Goal: Task Accomplishment & Management: Use online tool/utility

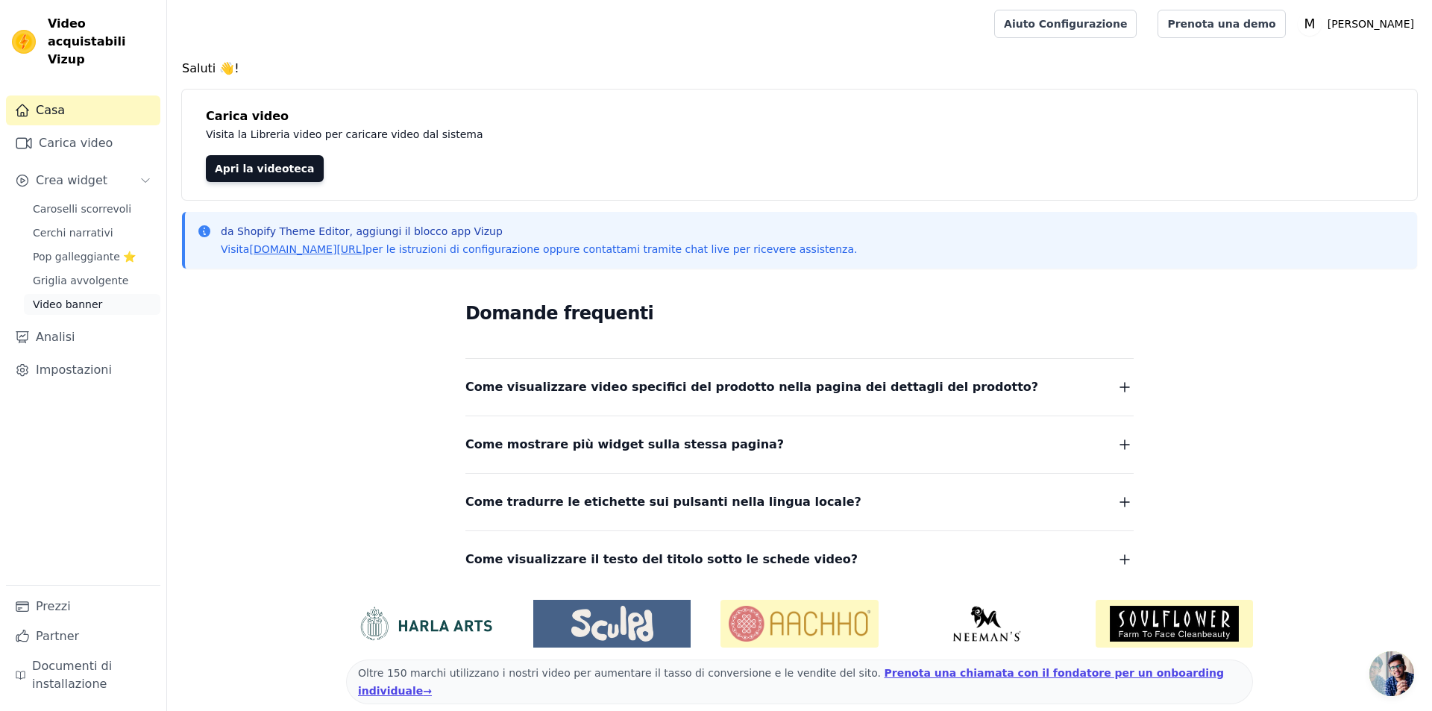
click at [71, 298] on font "Video banner" at bounding box center [67, 304] width 69 height 12
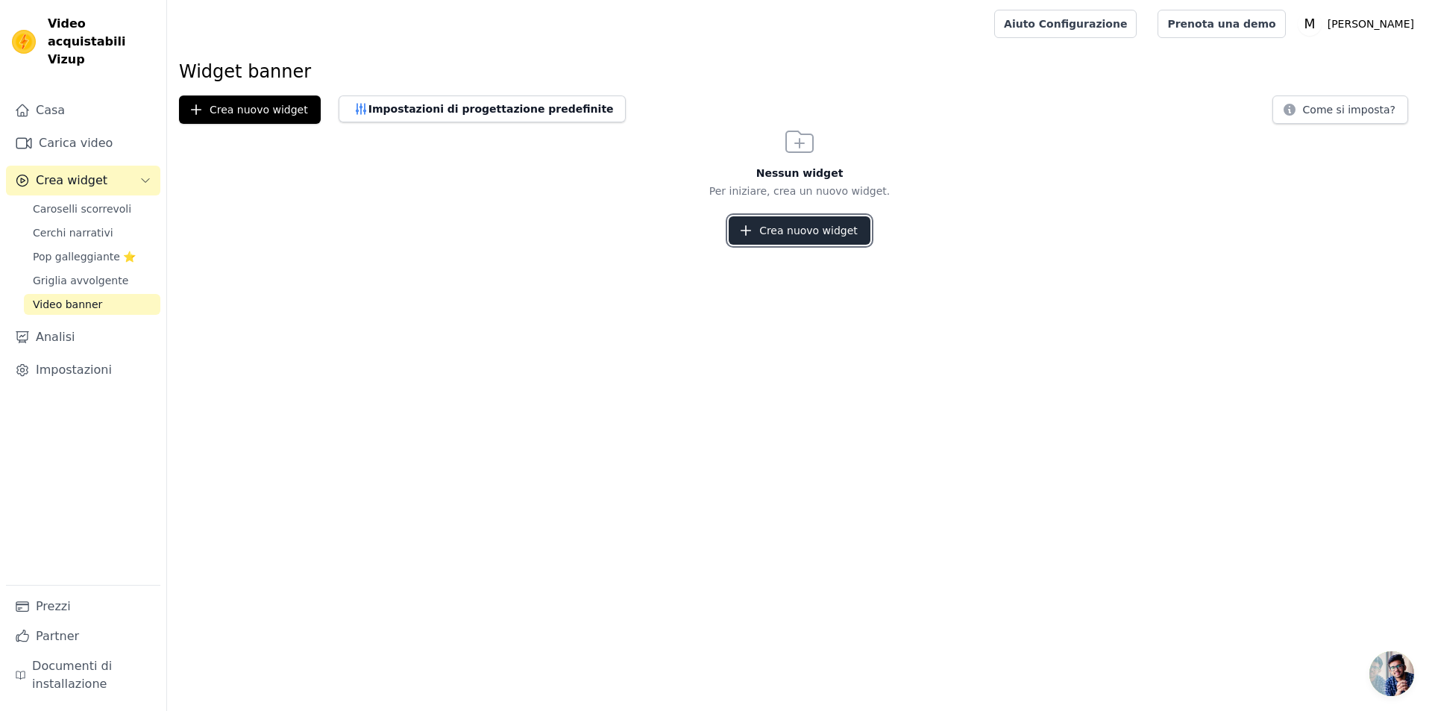
click at [788, 234] on font "Crea nuovo widget" at bounding box center [808, 230] width 98 height 12
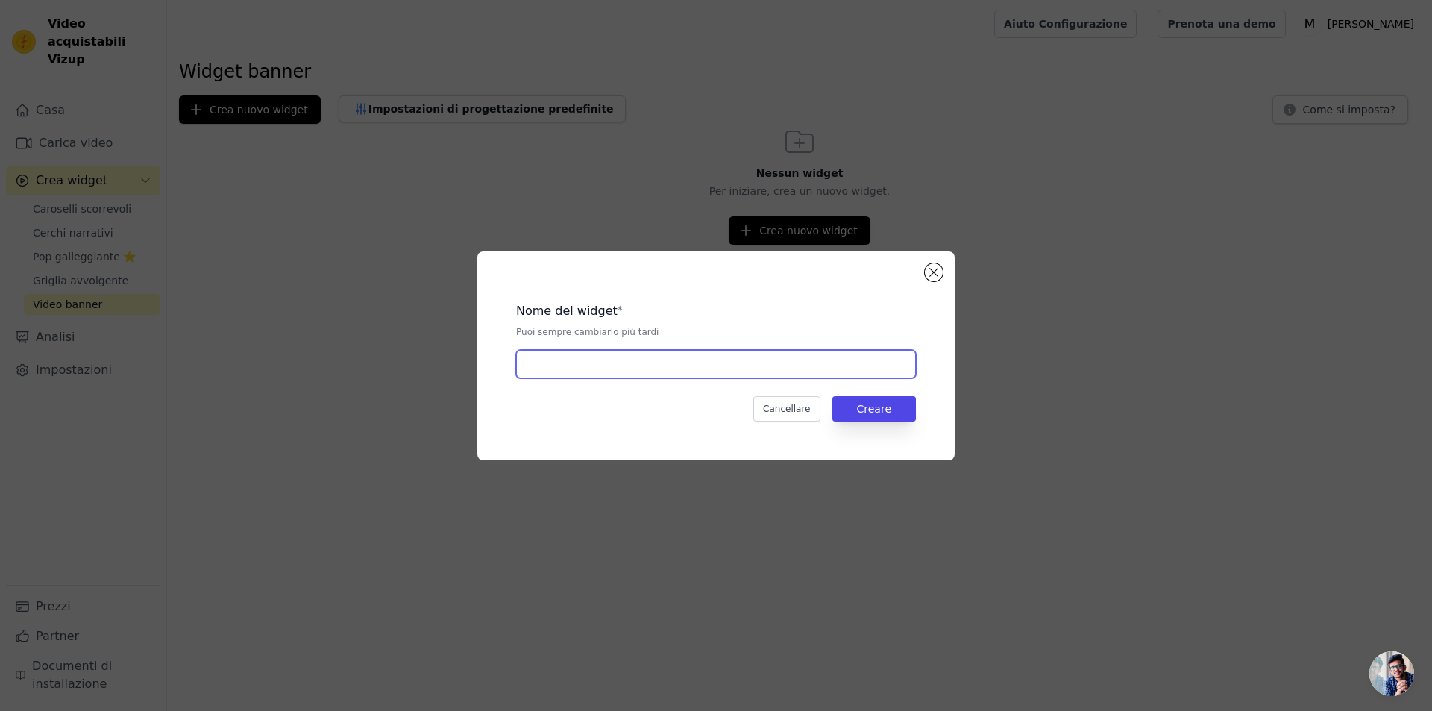
click at [585, 365] on input "text" at bounding box center [716, 364] width 400 height 28
type input "[PERSON_NAME]"
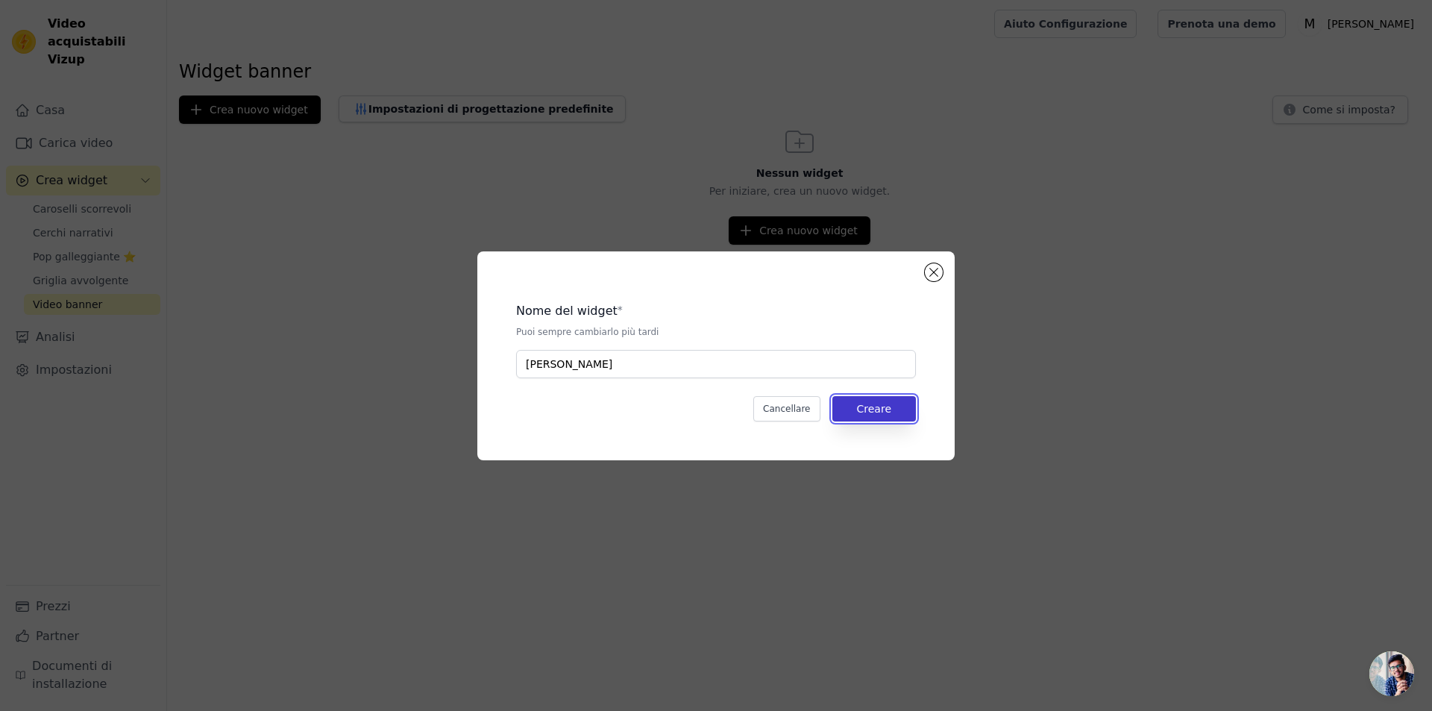
click at [881, 406] on font "Creare" at bounding box center [874, 409] width 34 height 12
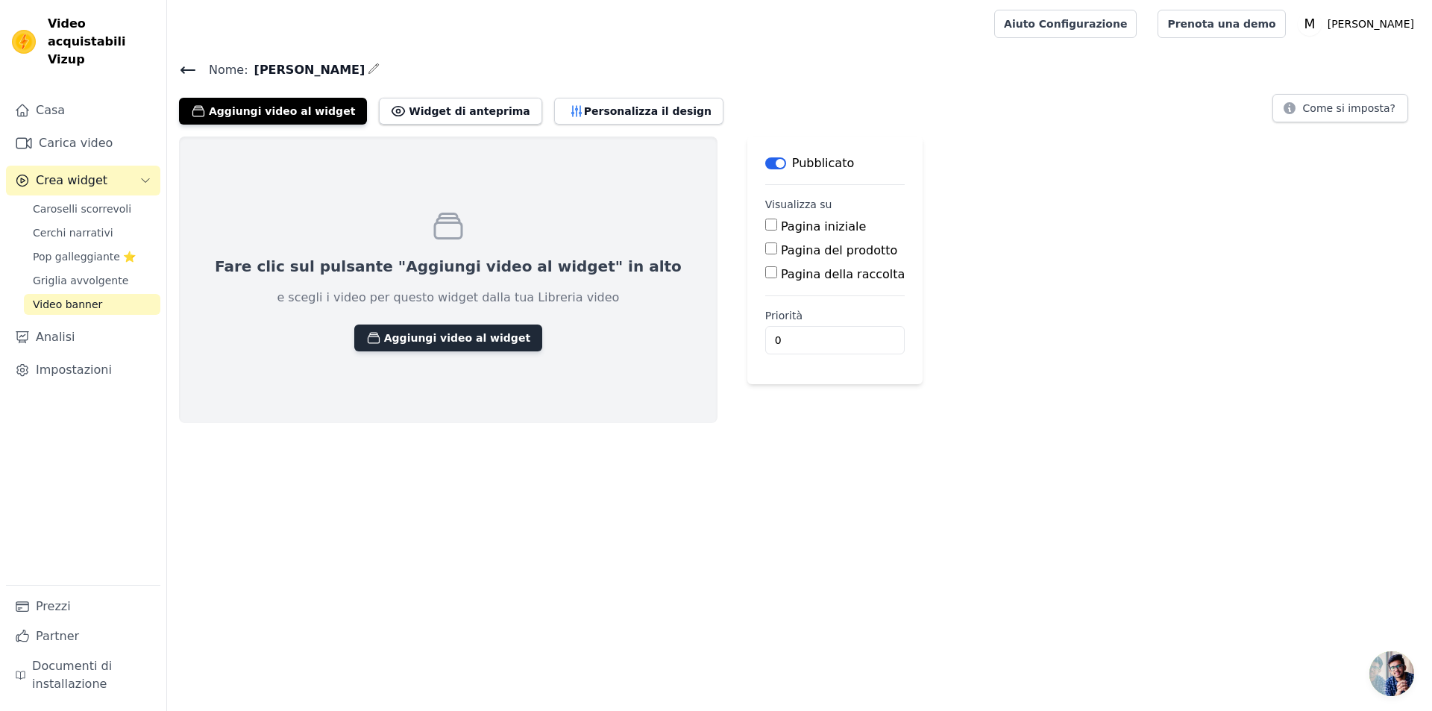
click at [385, 332] on font "Aggiungi video al widget" at bounding box center [457, 338] width 146 height 12
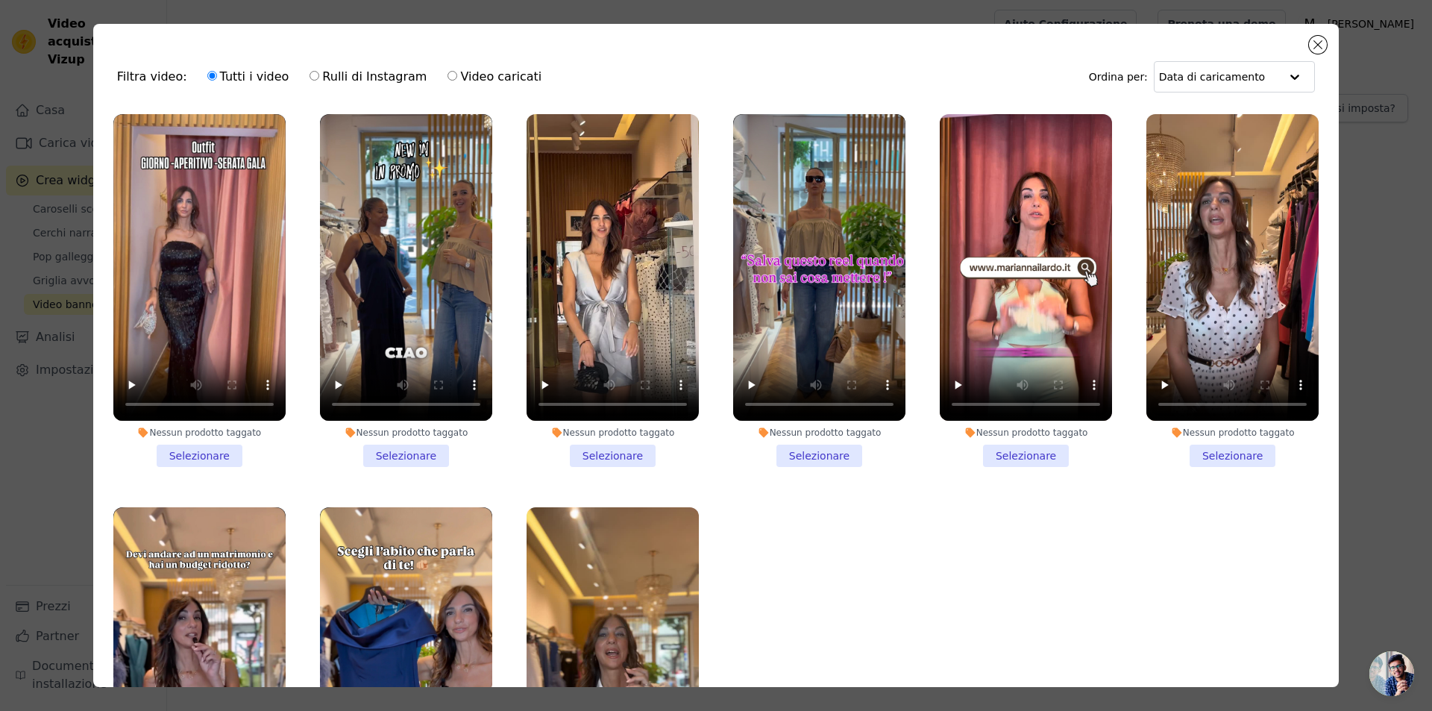
click at [460, 75] on font "Video caricati" at bounding box center [500, 76] width 81 height 14
click at [454, 75] on input "Video caricati" at bounding box center [452, 76] width 10 height 10
radio input "true"
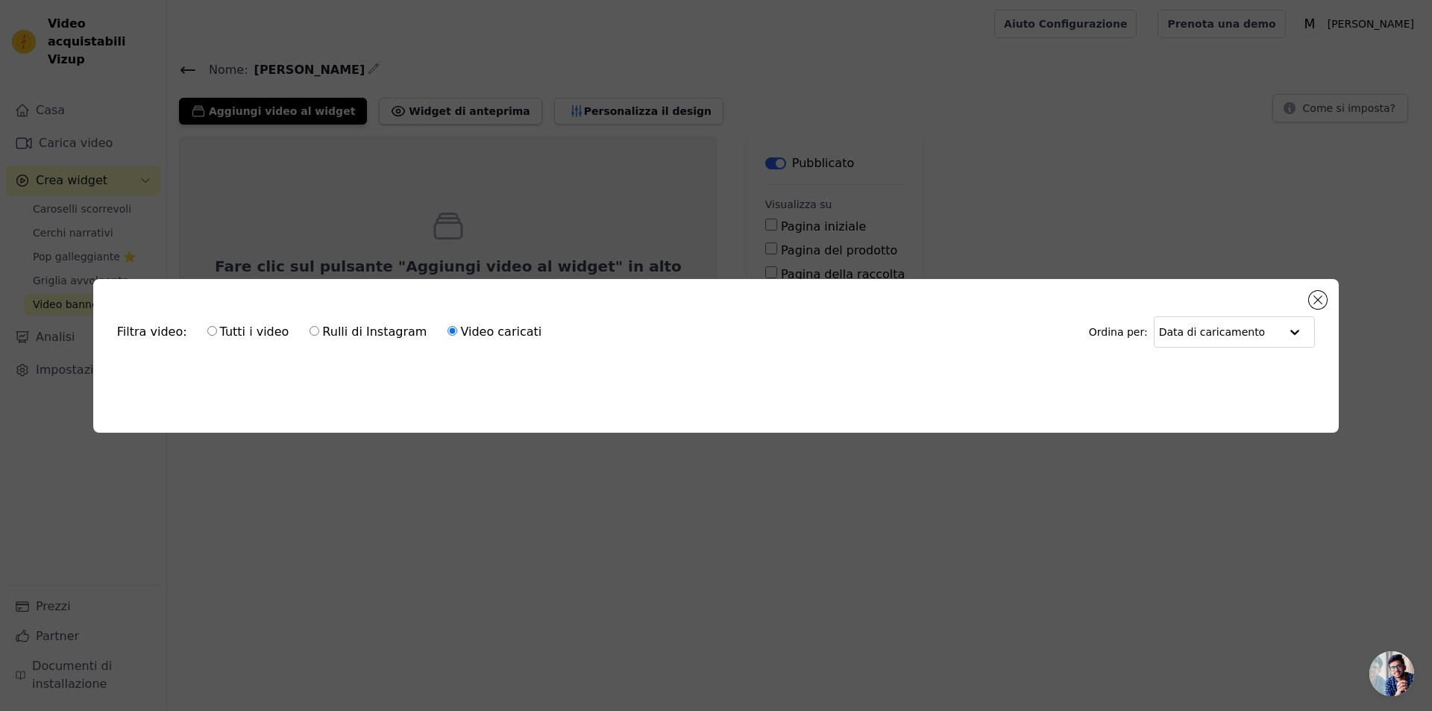
click at [220, 324] on font "Tutti i video" at bounding box center [254, 331] width 69 height 14
click at [213, 326] on input "Tutti i video" at bounding box center [212, 331] width 10 height 10
radio input "true"
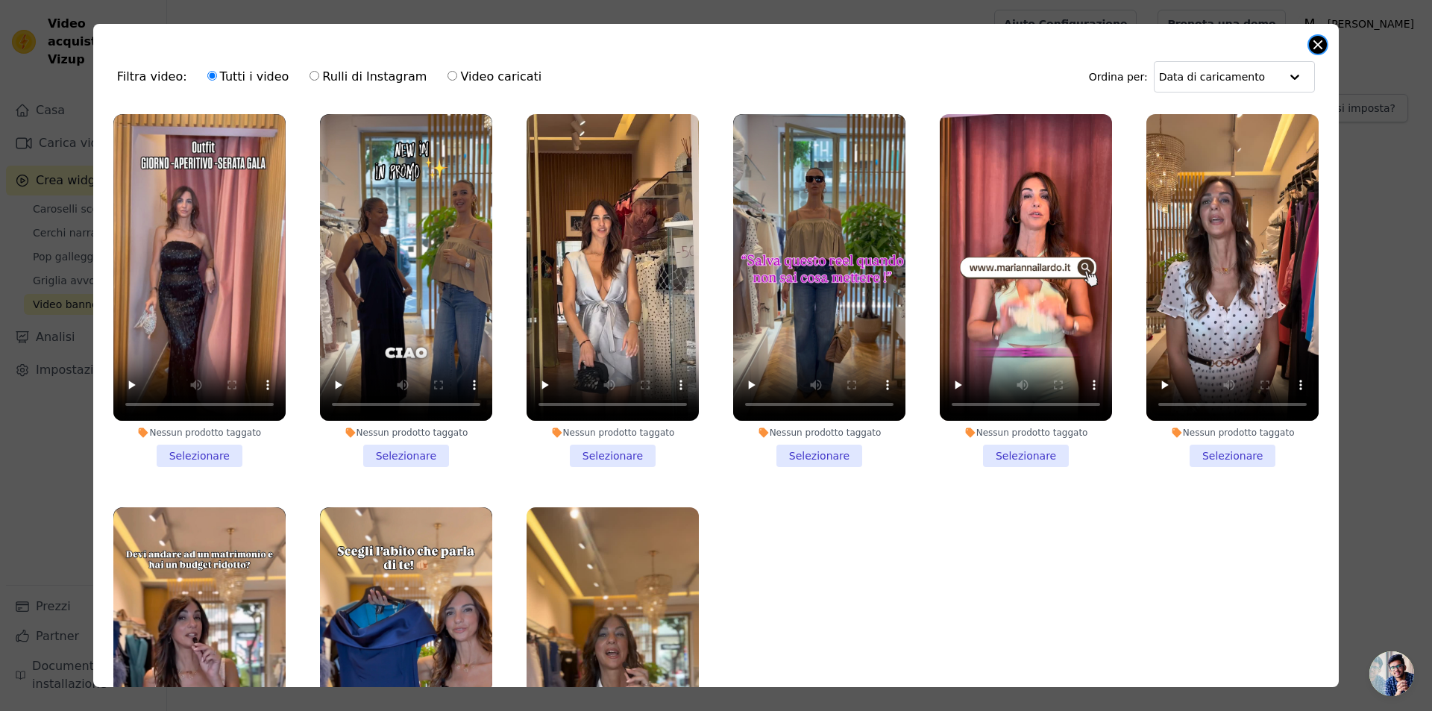
click at [1312, 45] on button "Chiudi modale" at bounding box center [1318, 45] width 18 height 18
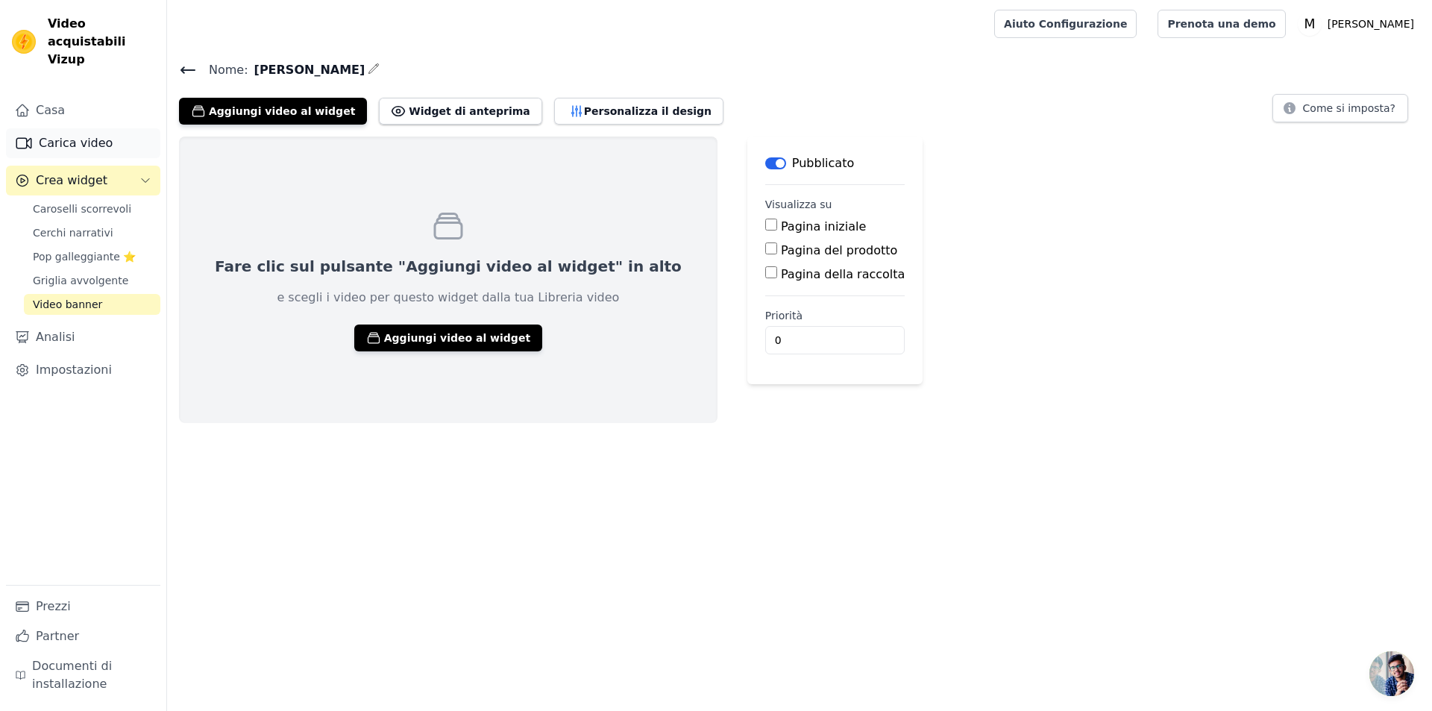
click at [81, 134] on font "Carica video" at bounding box center [76, 143] width 74 height 18
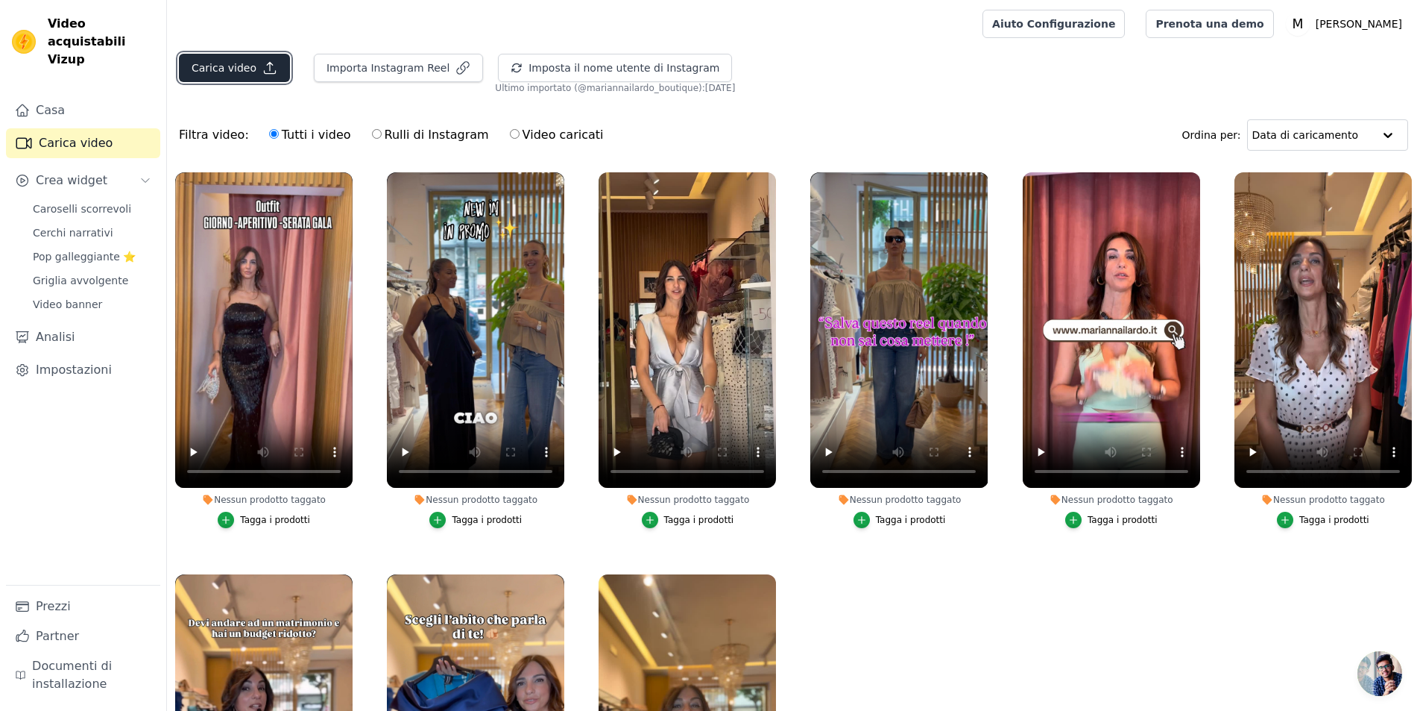
click at [271, 66] on button "Carica video" at bounding box center [234, 68] width 111 height 28
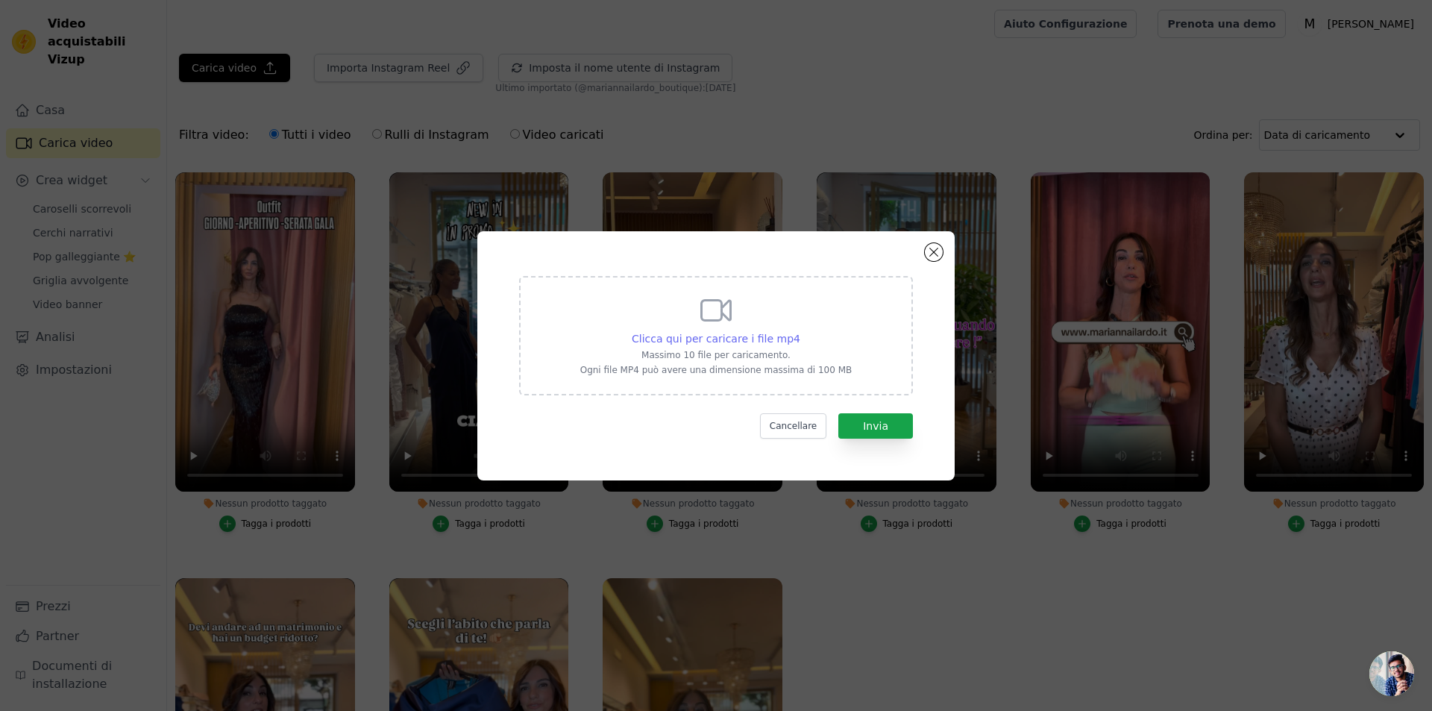
click at [705, 341] on font "Clicca qui per caricare i file mp4" at bounding box center [716, 339] width 169 height 12
click at [799, 331] on input "Clicca qui per caricare i file mp4 Massimo 10 file per caricamento. Ogni file M…" at bounding box center [799, 330] width 1 height 1
type input "C:\fakepath\video_2025-09-01_20-04-25.mp4"
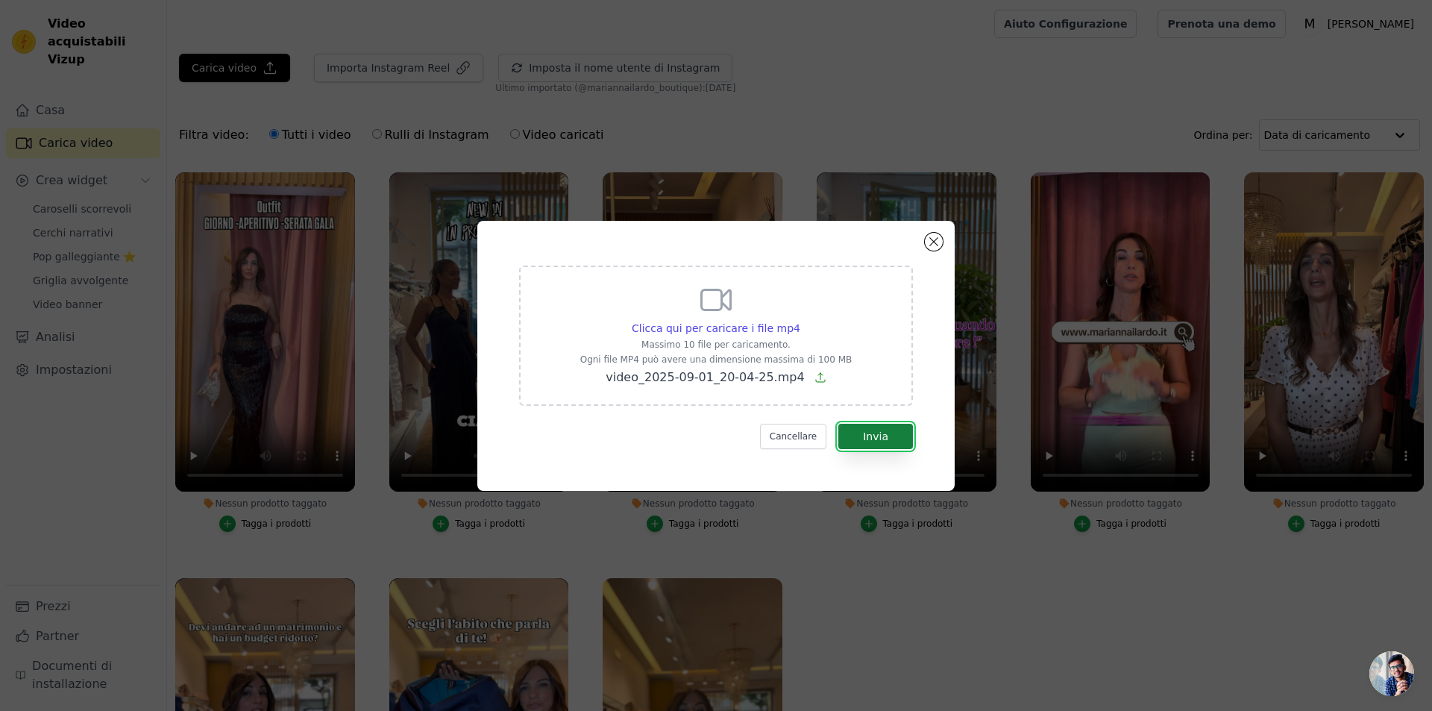
click at [879, 430] on font "Invia" at bounding box center [875, 436] width 25 height 12
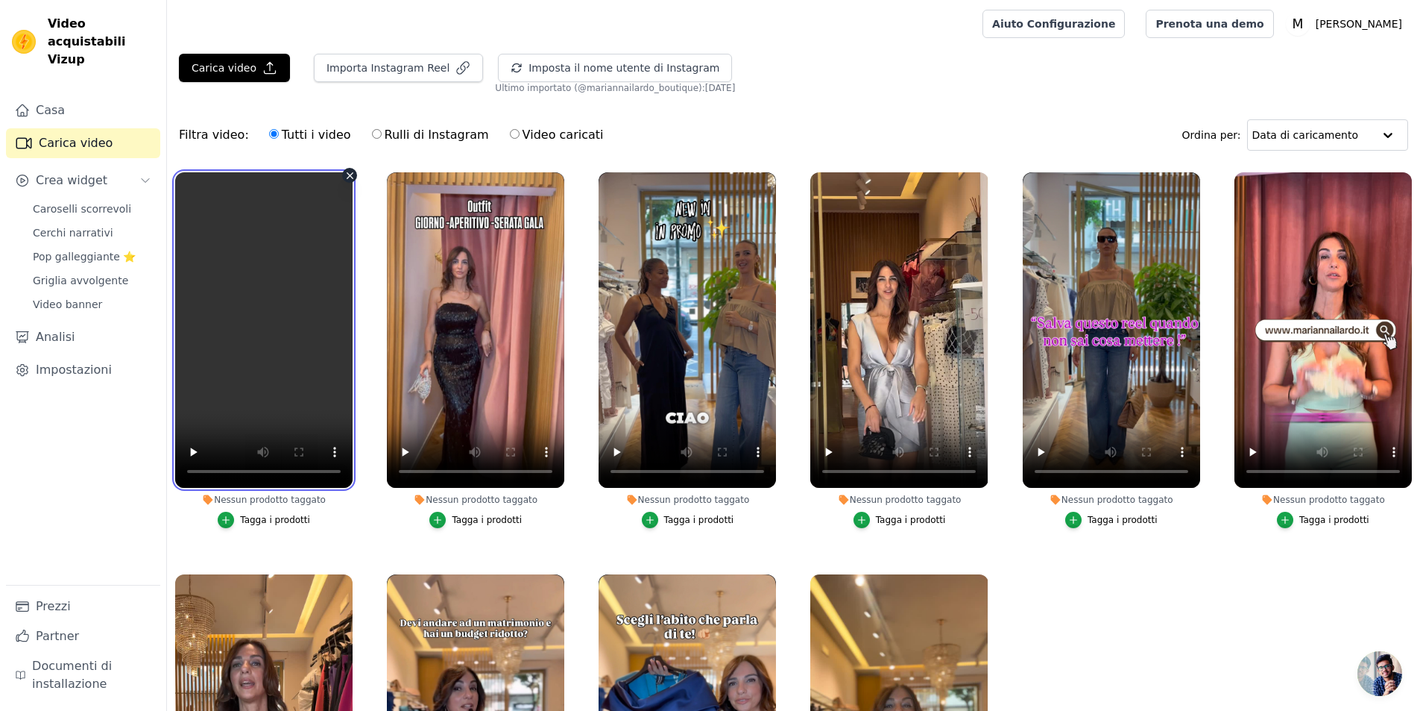
click at [281, 363] on video at bounding box center [263, 329] width 177 height 315
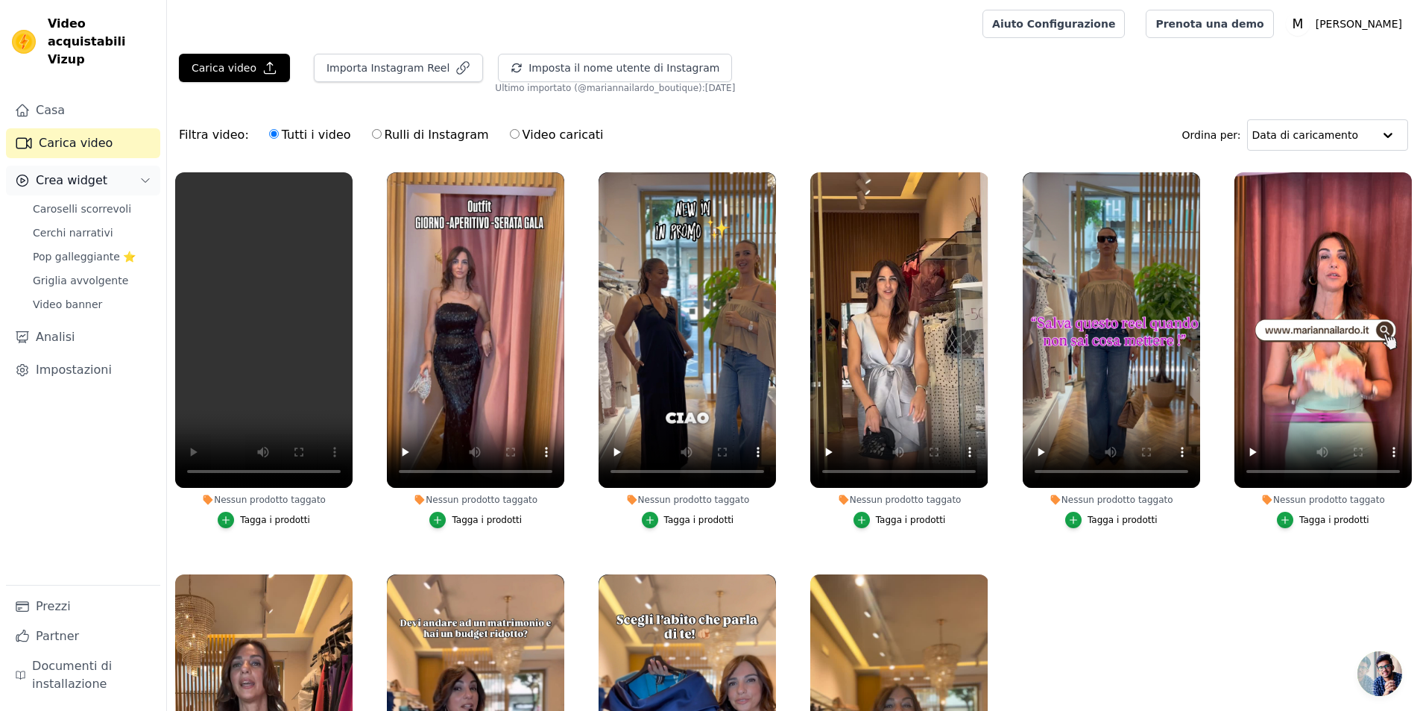
click at [71, 173] on font "Crea widget" at bounding box center [72, 180] width 72 height 14
click at [75, 173] on font "Crea widget" at bounding box center [72, 180] width 72 height 14
click at [66, 294] on link "Banner Video" at bounding box center [92, 304] width 136 height 21
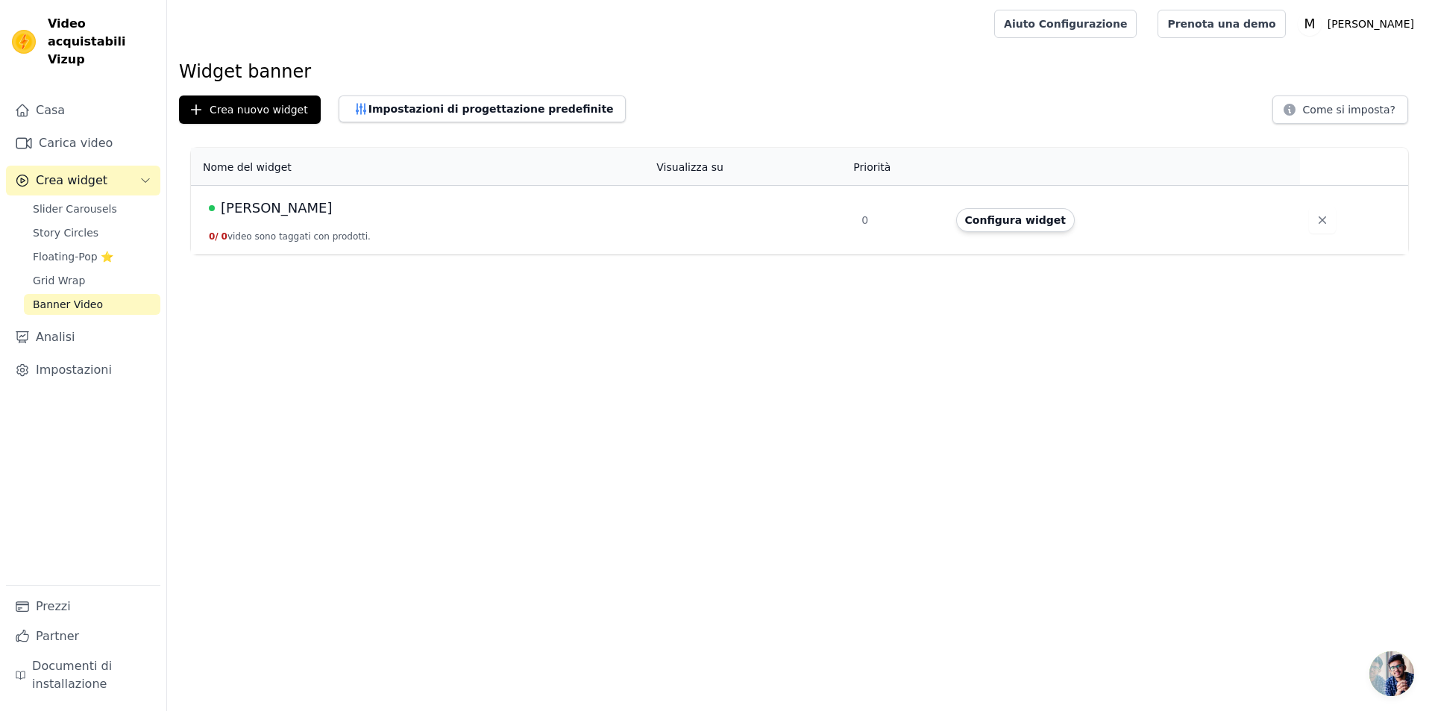
click at [262, 222] on td "Ilardo 0 / 0 video sono taggati con prodotti." at bounding box center [419, 219] width 456 height 69
click at [1010, 212] on button "Configura widget" at bounding box center [1015, 220] width 119 height 24
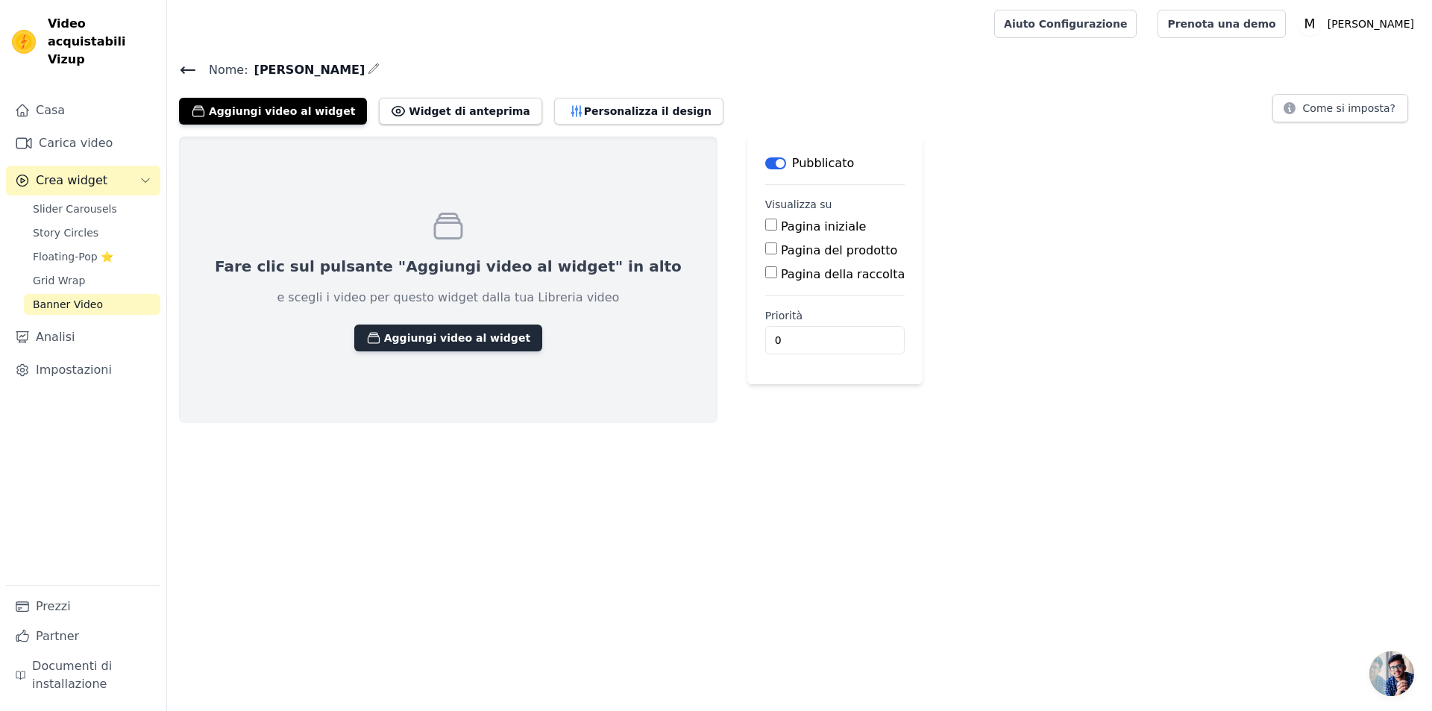
click at [384, 340] on font "Aggiungi video al widget" at bounding box center [457, 338] width 146 height 12
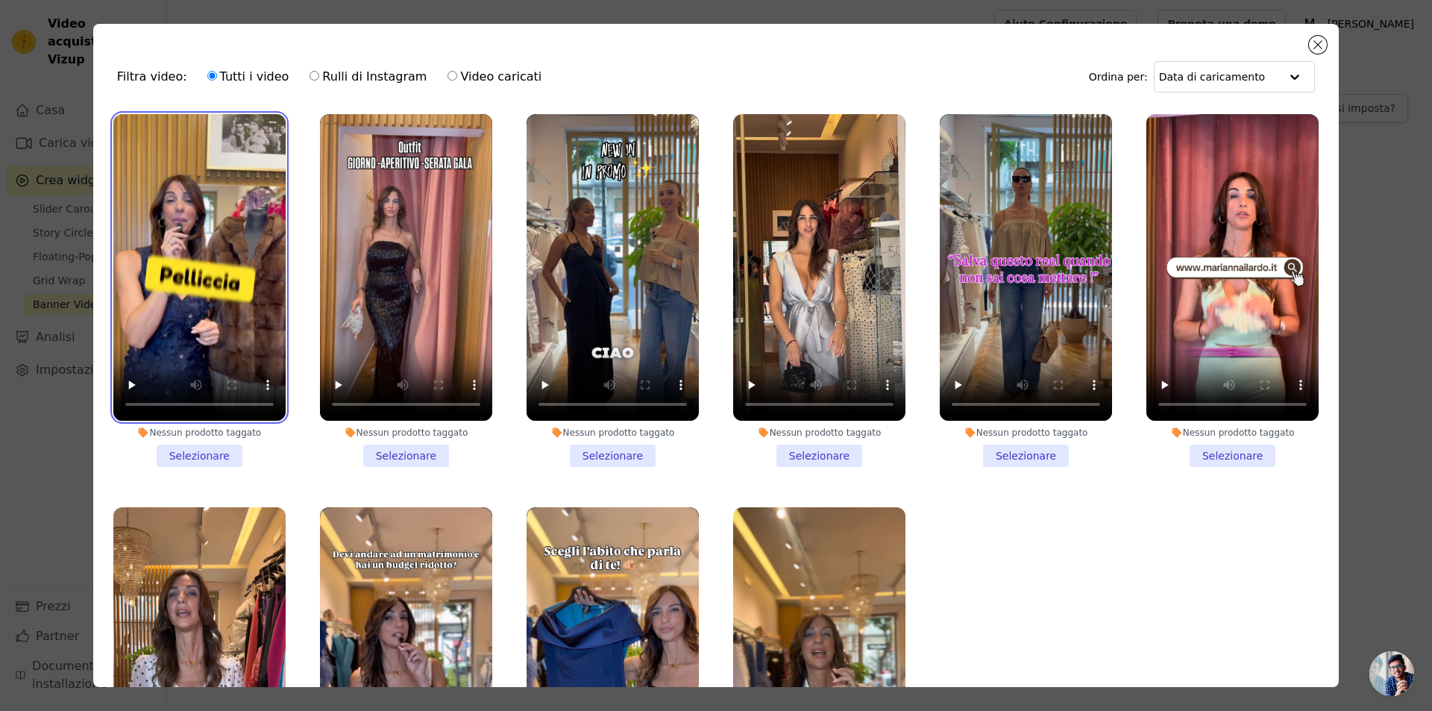
click at [235, 268] on video at bounding box center [199, 267] width 172 height 306
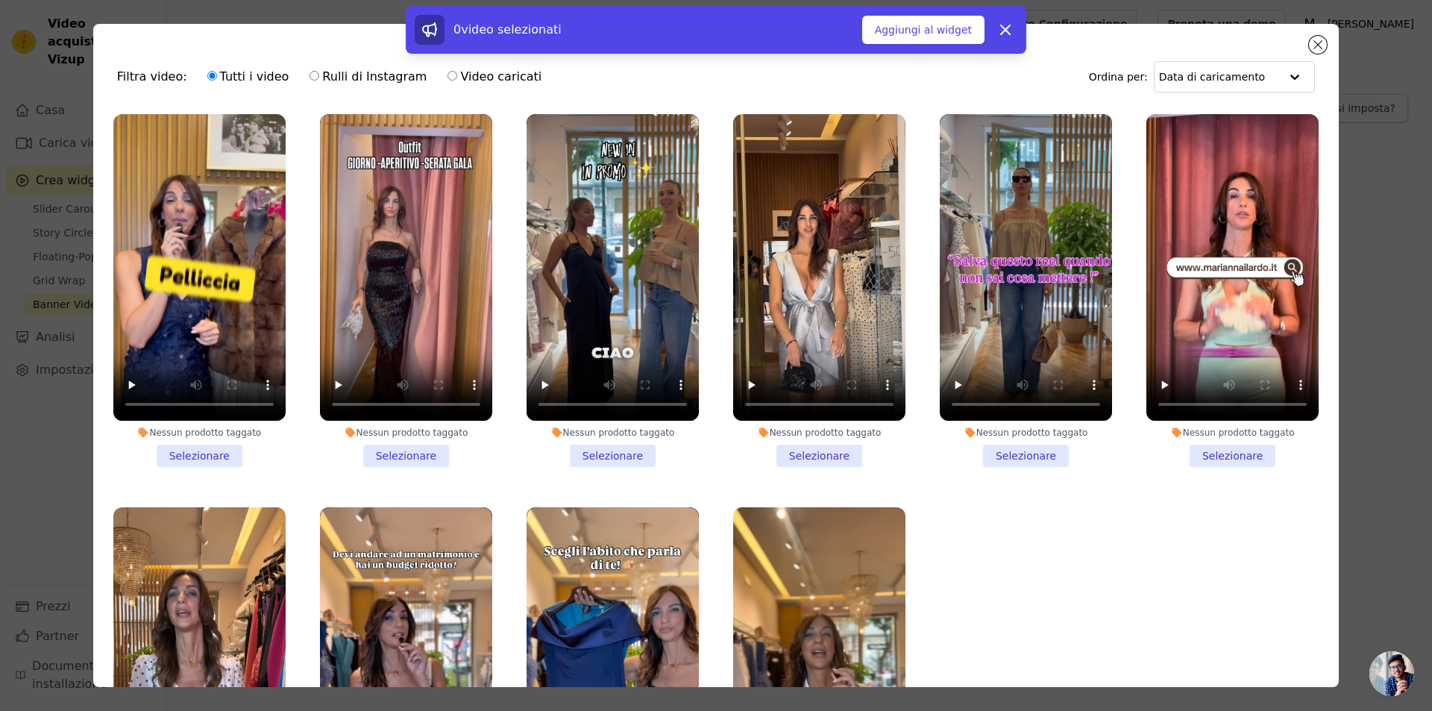
click at [191, 443] on li "Nessun prodotto taggato Selezionare" at bounding box center [199, 290] width 172 height 353
click at [0, 0] on input "Nessun prodotto taggato Selezionare" at bounding box center [0, 0] width 0 height 0
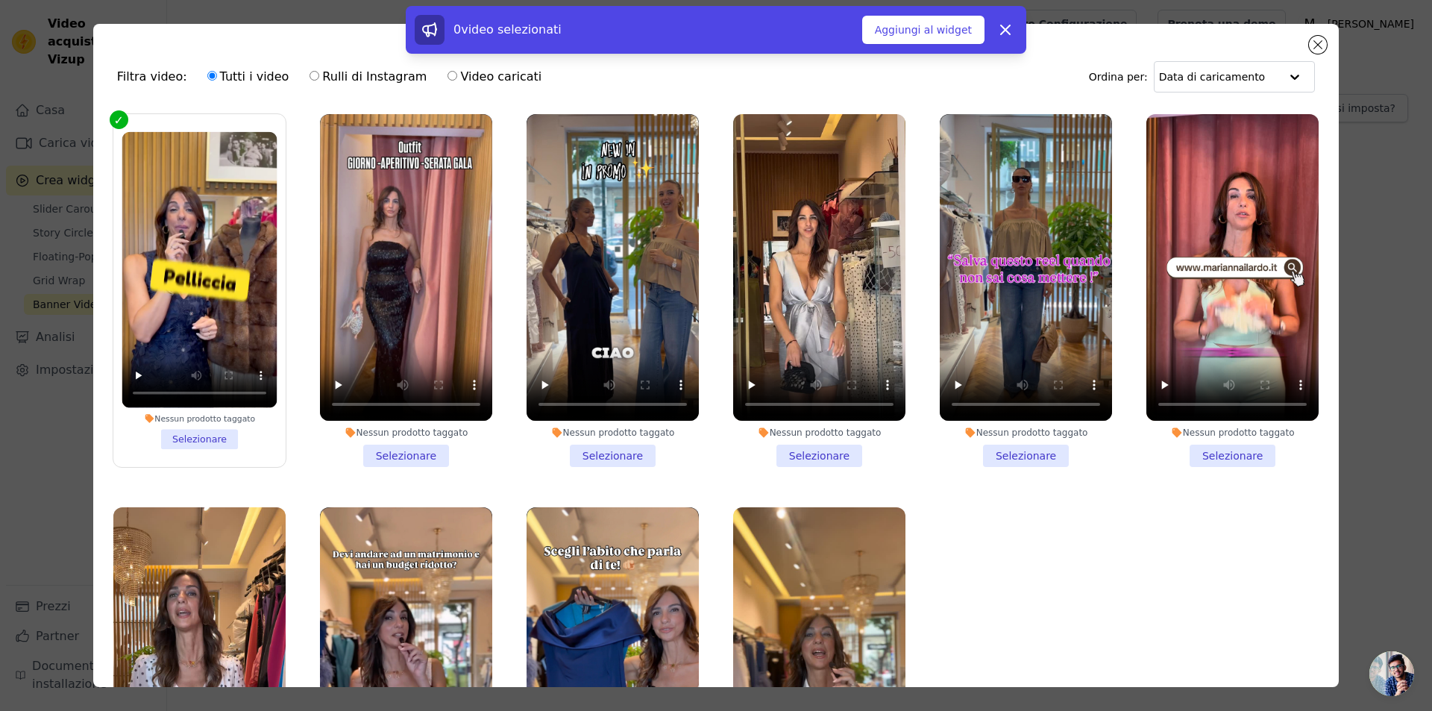
click at [207, 429] on li "Nessun prodotto taggato Selezionare" at bounding box center [199, 290] width 155 height 317
click at [0, 0] on input "Nessun prodotto taggato Selezionare" at bounding box center [0, 0] width 0 height 0
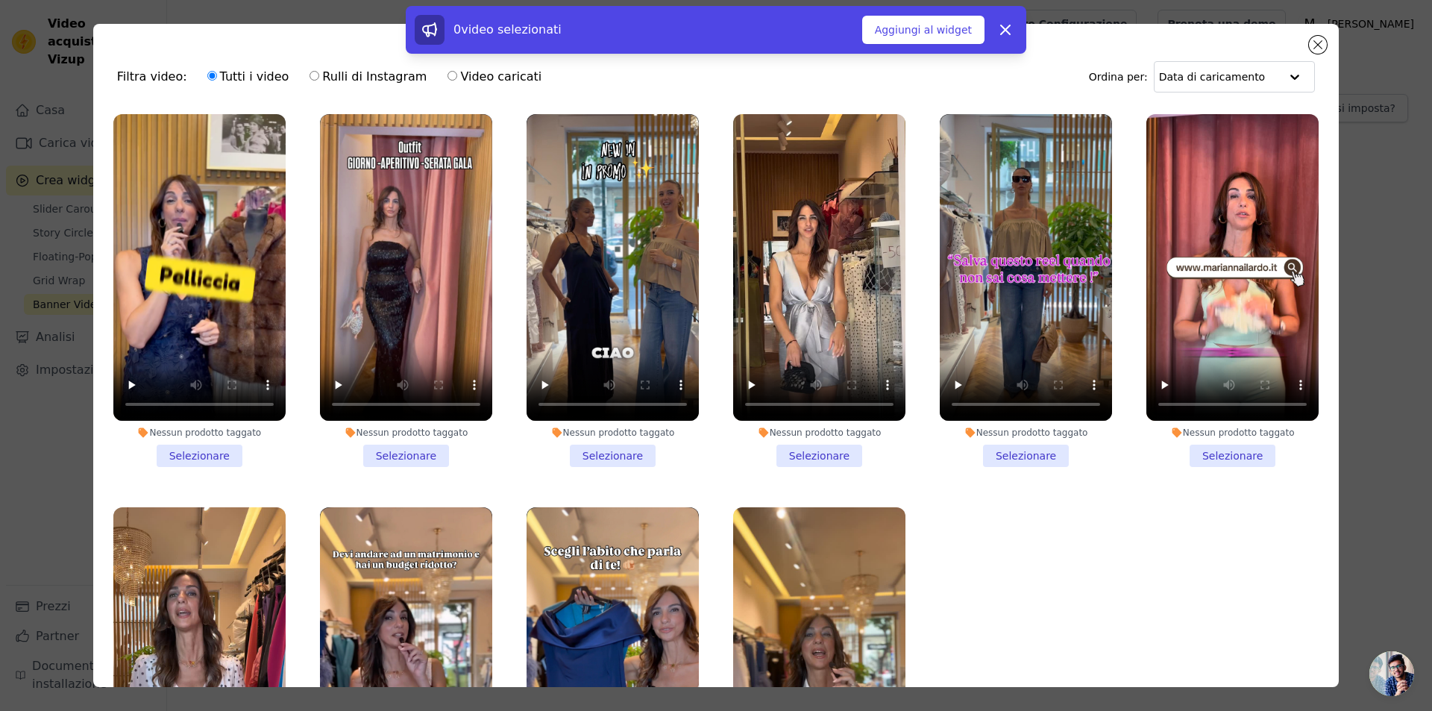
click at [212, 418] on li "Nessun prodotto taggato Selezionare" at bounding box center [199, 290] width 172 height 353
click at [0, 0] on input "Nessun prodotto taggato Selezionare" at bounding box center [0, 0] width 0 height 0
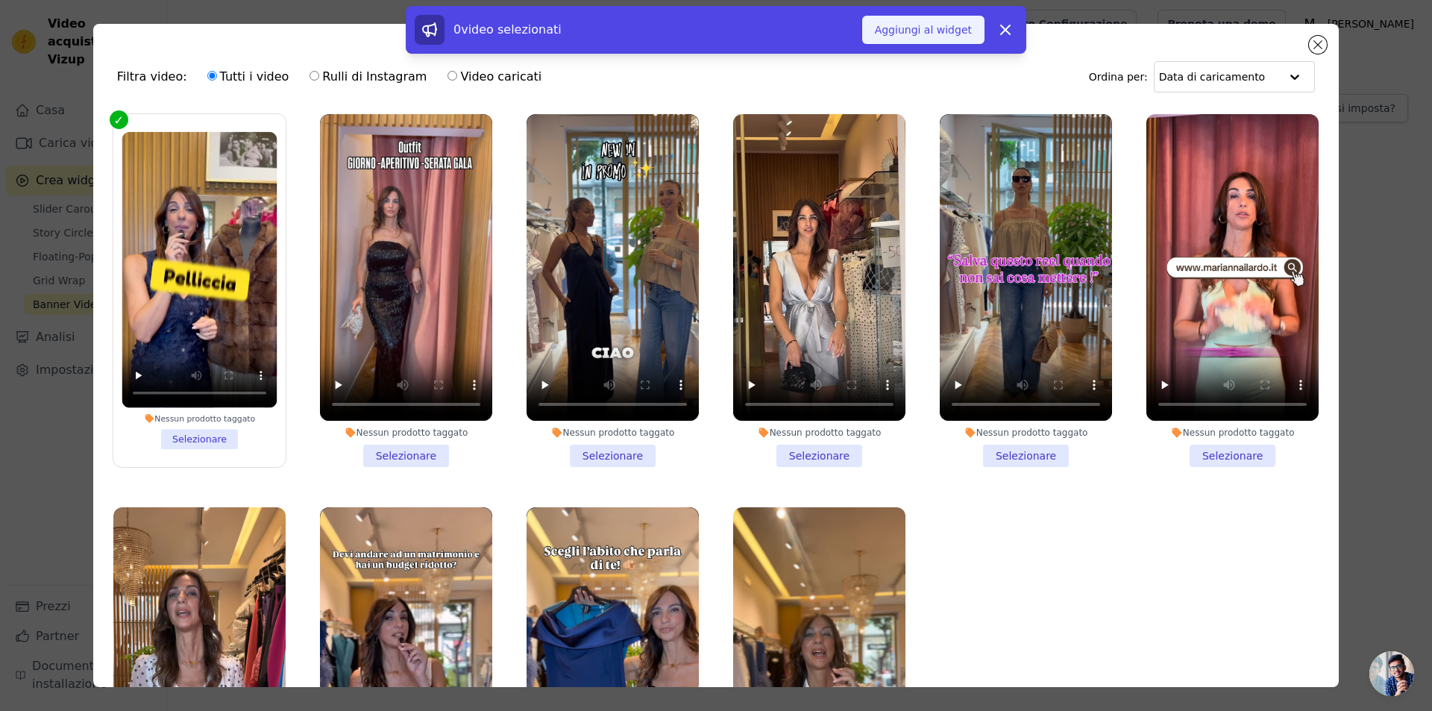
click at [934, 27] on font "Aggiungi al widget" at bounding box center [923, 30] width 97 height 12
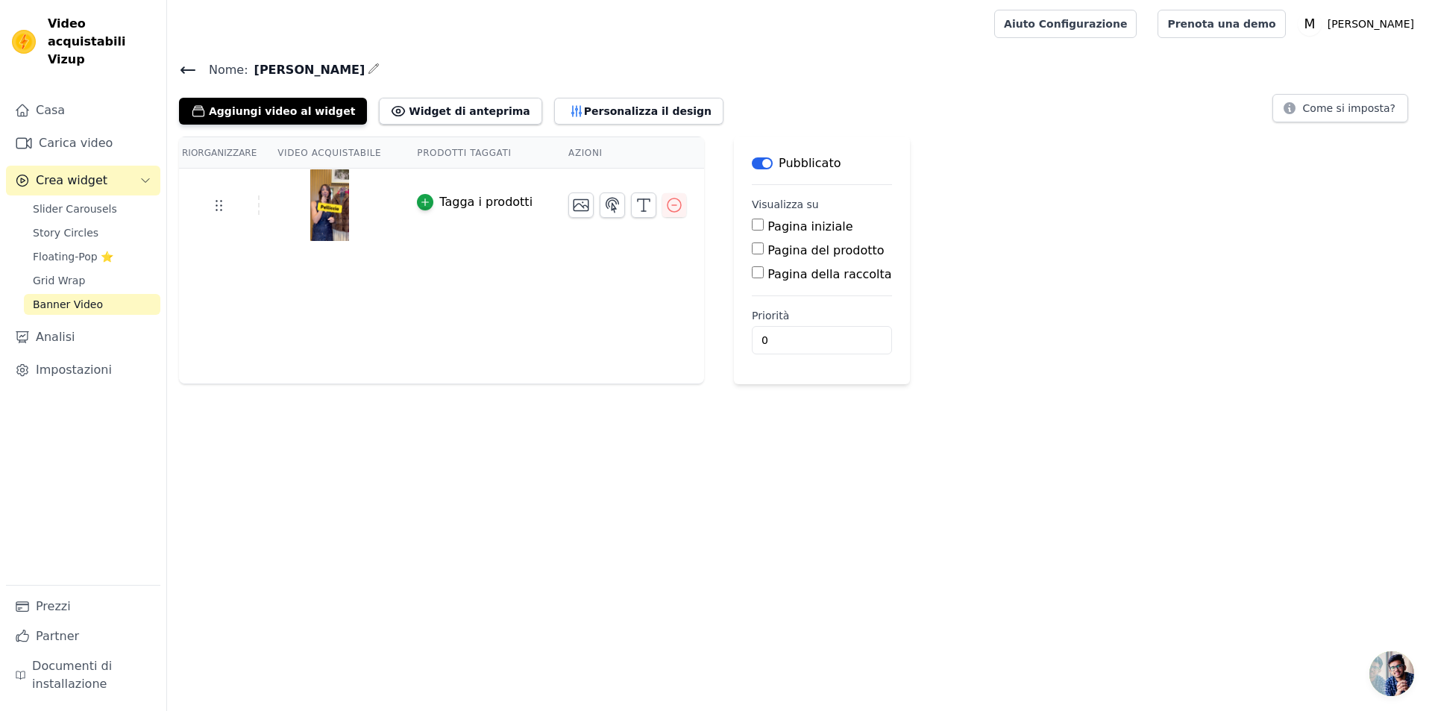
click at [189, 66] on icon at bounding box center [188, 70] width 18 height 18
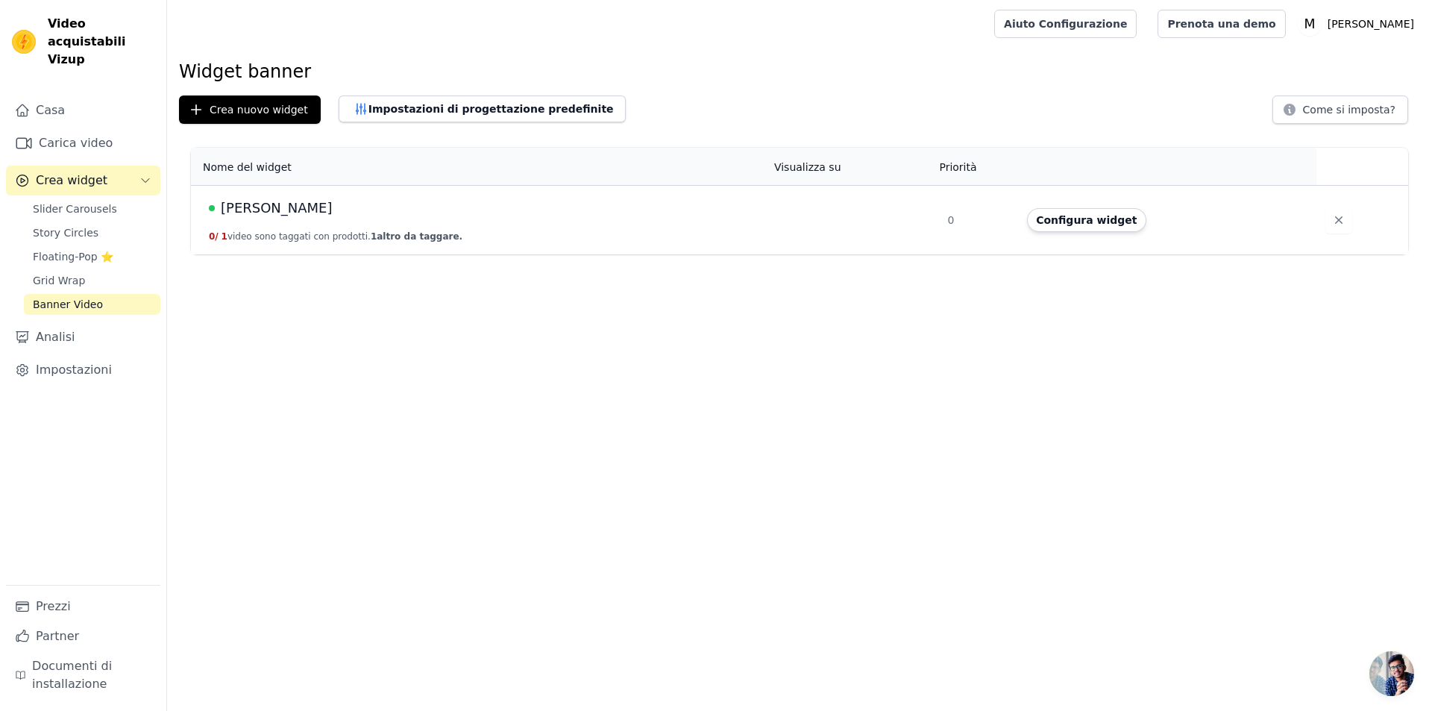
click at [255, 212] on div "Ilardo" at bounding box center [482, 208] width 547 height 21
click at [239, 204] on font "Ilardo" at bounding box center [277, 208] width 112 height 16
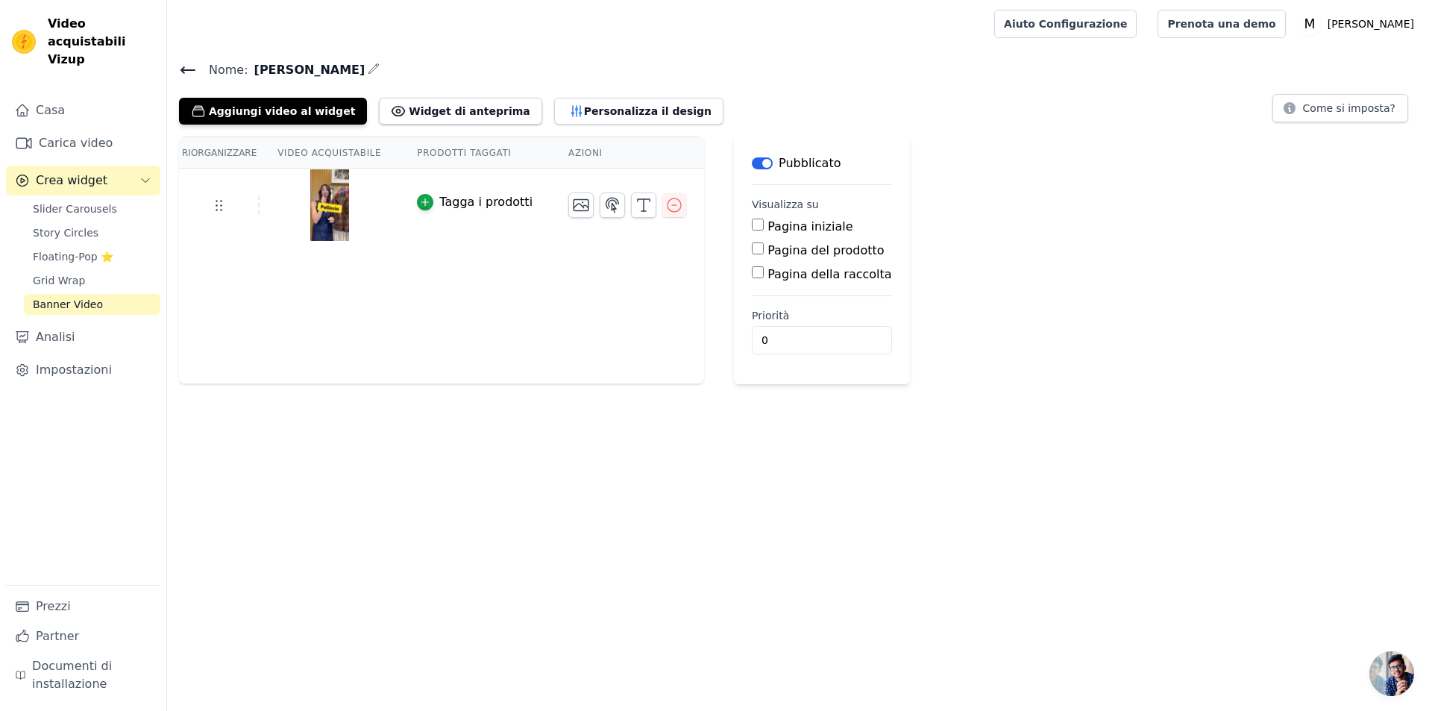
click at [309, 199] on img at bounding box center [330, 205] width 42 height 72
